Goal: Navigation & Orientation: Find specific page/section

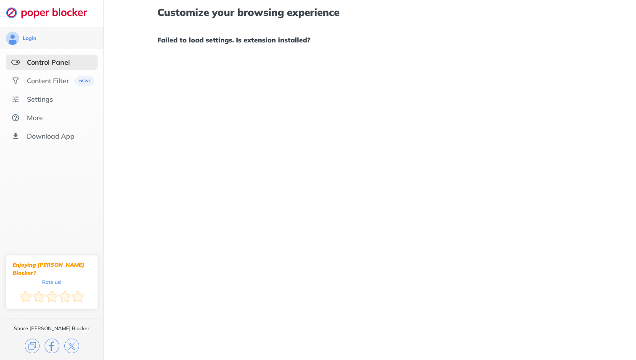
click at [328, 50] on div "Customize your browsing experience Failed to load settings. Is extension instal…" at bounding box center [370, 26] width 426 height 53
click at [69, 79] on div "Content Filter" at bounding box center [48, 81] width 42 height 8
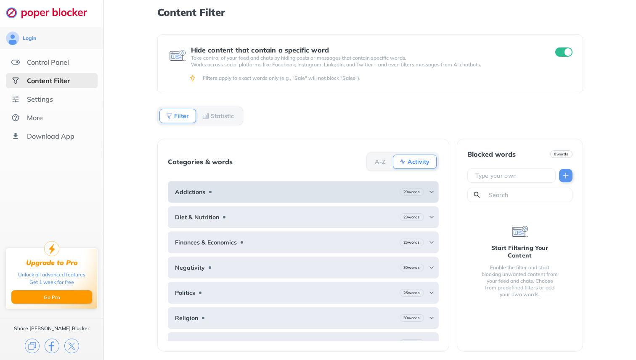
click at [212, 194] on div at bounding box center [210, 192] width 7 height 7
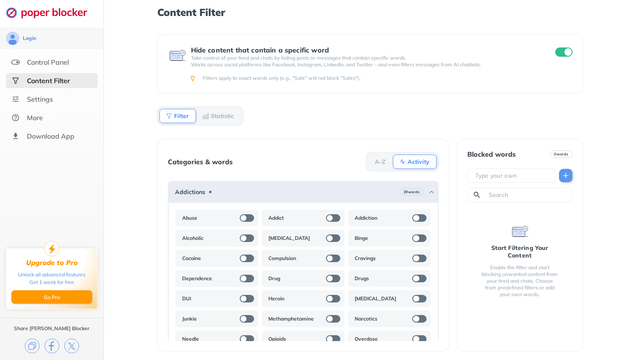
click at [65, 107] on ul "Control Panel Content Filter Settings More Download App" at bounding box center [51, 99] width 103 height 89
click at [65, 103] on div "Settings" at bounding box center [52, 99] width 92 height 15
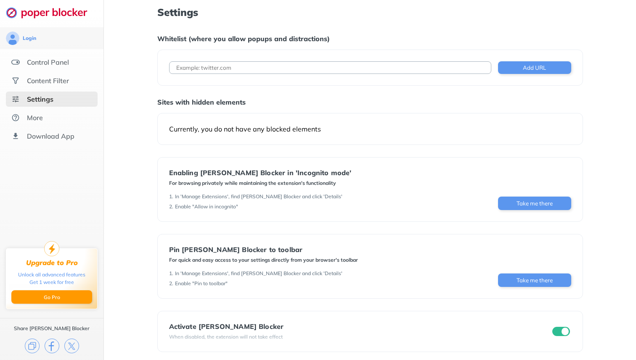
scroll to position [4, 0]
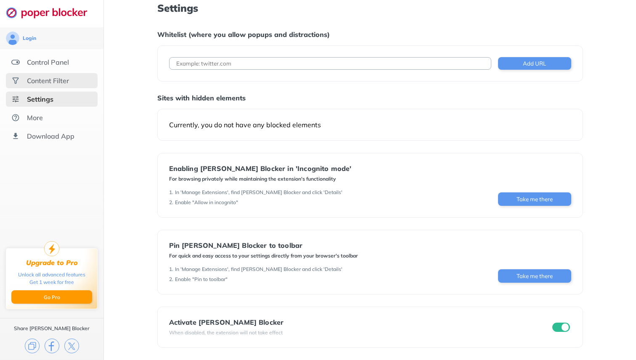
click at [56, 86] on div "Content Filter" at bounding box center [52, 80] width 92 height 15
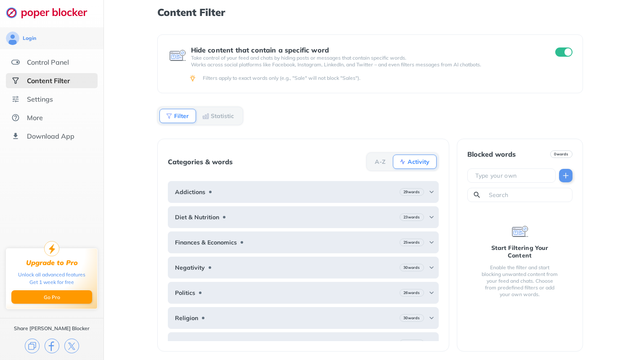
click at [56, 70] on ul "Control Panel Content Filter Settings More Download App" at bounding box center [51, 99] width 103 height 89
click at [56, 63] on div "Control Panel" at bounding box center [48, 62] width 42 height 8
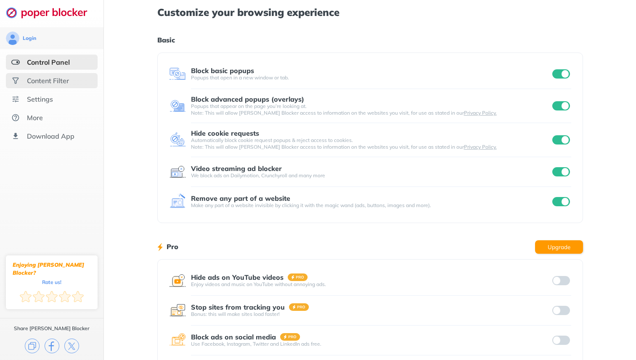
click at [57, 85] on div "Content Filter" at bounding box center [52, 80] width 92 height 15
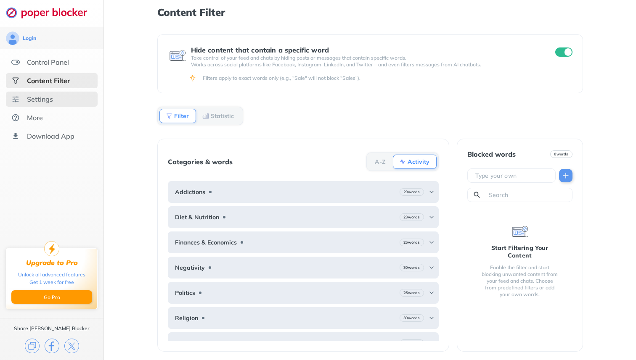
click at [58, 101] on div "Settings" at bounding box center [52, 99] width 92 height 15
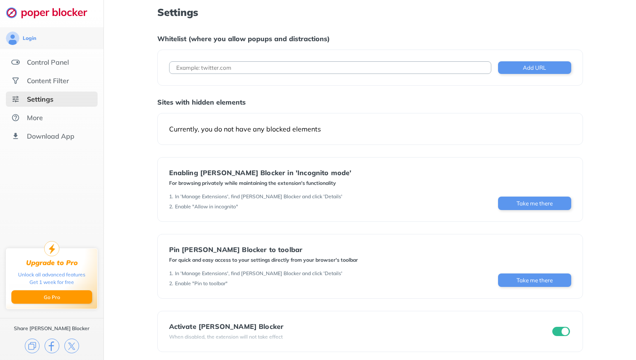
scroll to position [4, 0]
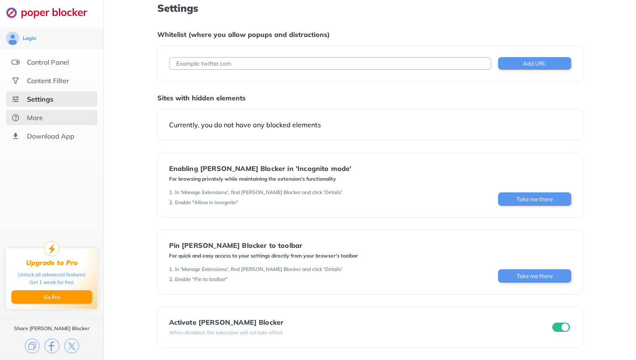
click at [78, 121] on div "More" at bounding box center [52, 117] width 92 height 15
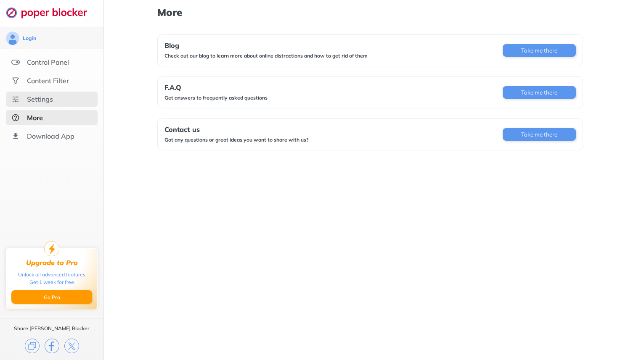
click at [58, 101] on div "Settings" at bounding box center [52, 99] width 92 height 15
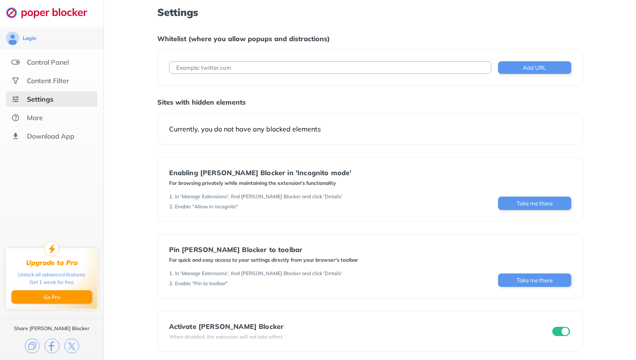
click at [57, 90] on ul "Control Panel Content Filter Settings More Download App" at bounding box center [51, 99] width 103 height 89
click at [58, 85] on div "Content Filter" at bounding box center [52, 80] width 92 height 15
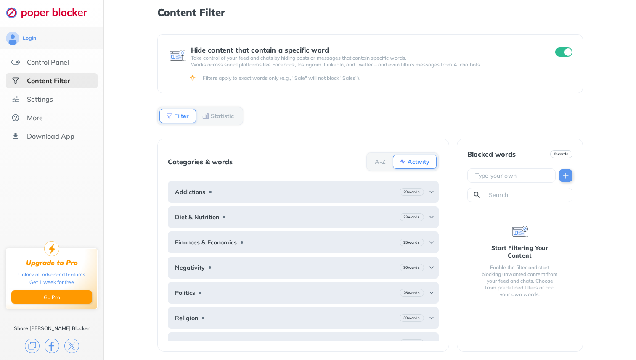
click at [56, 71] on ul "Control Panel Content Filter Settings More Download App" at bounding box center [51, 99] width 103 height 89
click at [53, 66] on div "Control Panel" at bounding box center [48, 62] width 42 height 8
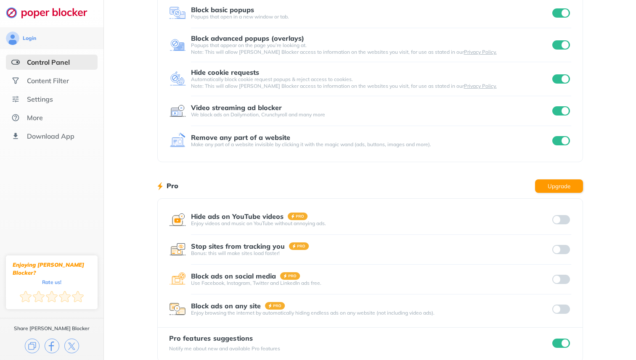
scroll to position [64, 0]
